Goal: Task Accomplishment & Management: Manage account settings

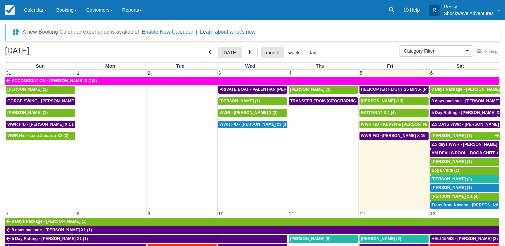
select select
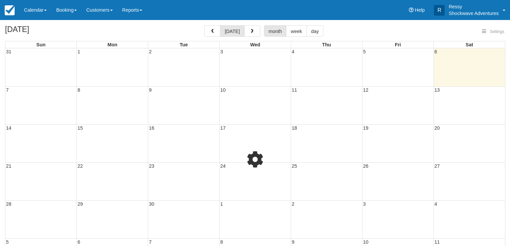
select select
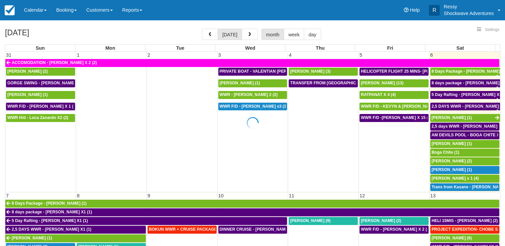
select select
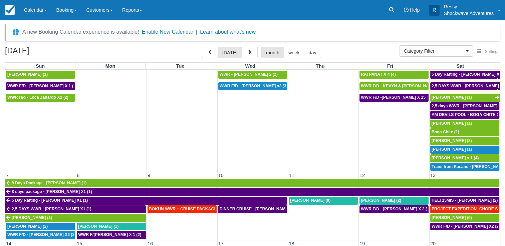
scroll to position [100, 0]
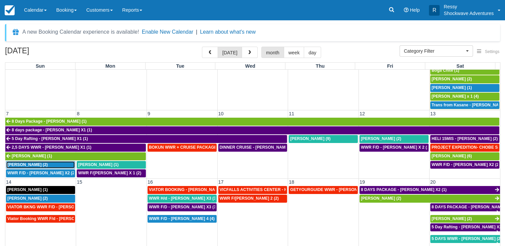
click at [28, 162] on span "Kathleen Burkhardt (2)" at bounding box center [27, 164] width 40 height 5
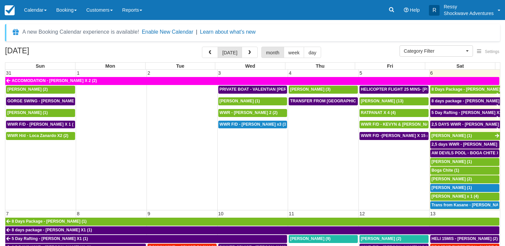
select select
